Goal: Find specific page/section: Find specific page/section

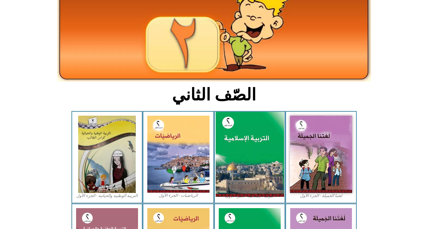
scroll to position [51, 0]
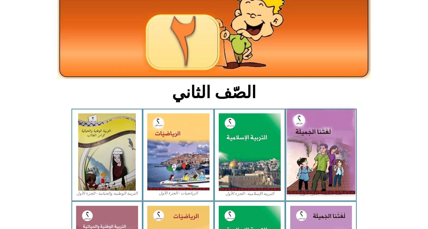
click at [324, 147] on img at bounding box center [321, 151] width 68 height 85
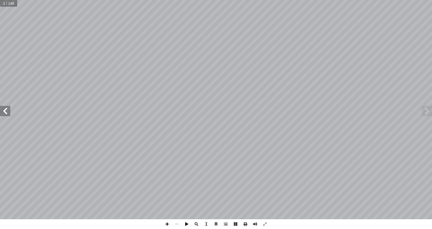
click at [7, 113] on span at bounding box center [5, 111] width 10 height 10
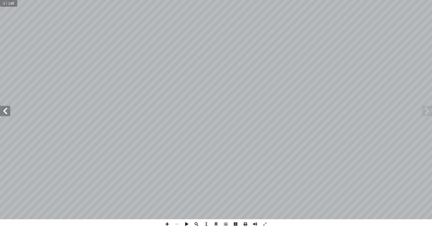
click at [7, 113] on span at bounding box center [5, 111] width 10 height 10
click at [195, 222] on span at bounding box center [197, 224] width 10 height 10
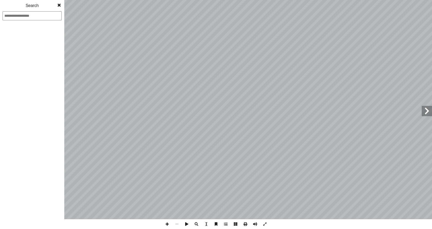
click at [196, 224] on span at bounding box center [197, 224] width 10 height 10
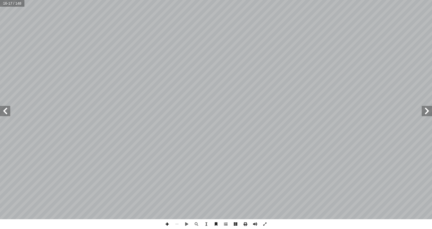
click at [167, 225] on span at bounding box center [167, 224] width 10 height 10
click at [266, 223] on span at bounding box center [265, 224] width 10 height 10
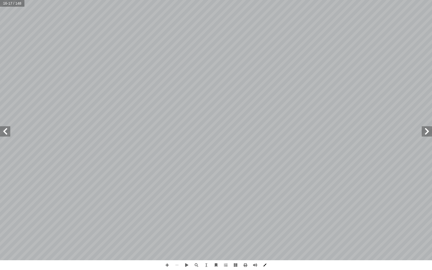
click at [264, 228] on span at bounding box center [265, 265] width 10 height 10
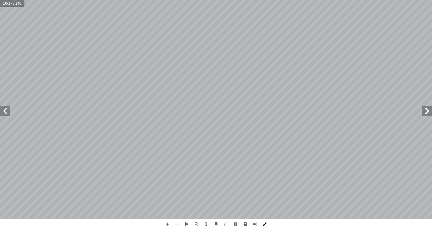
click at [265, 222] on span at bounding box center [265, 224] width 10 height 10
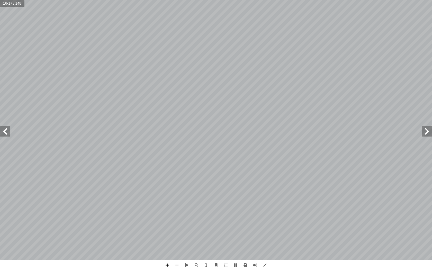
click at [167, 228] on span at bounding box center [167, 265] width 10 height 10
